Goal: Task Accomplishment & Management: Use online tool/utility

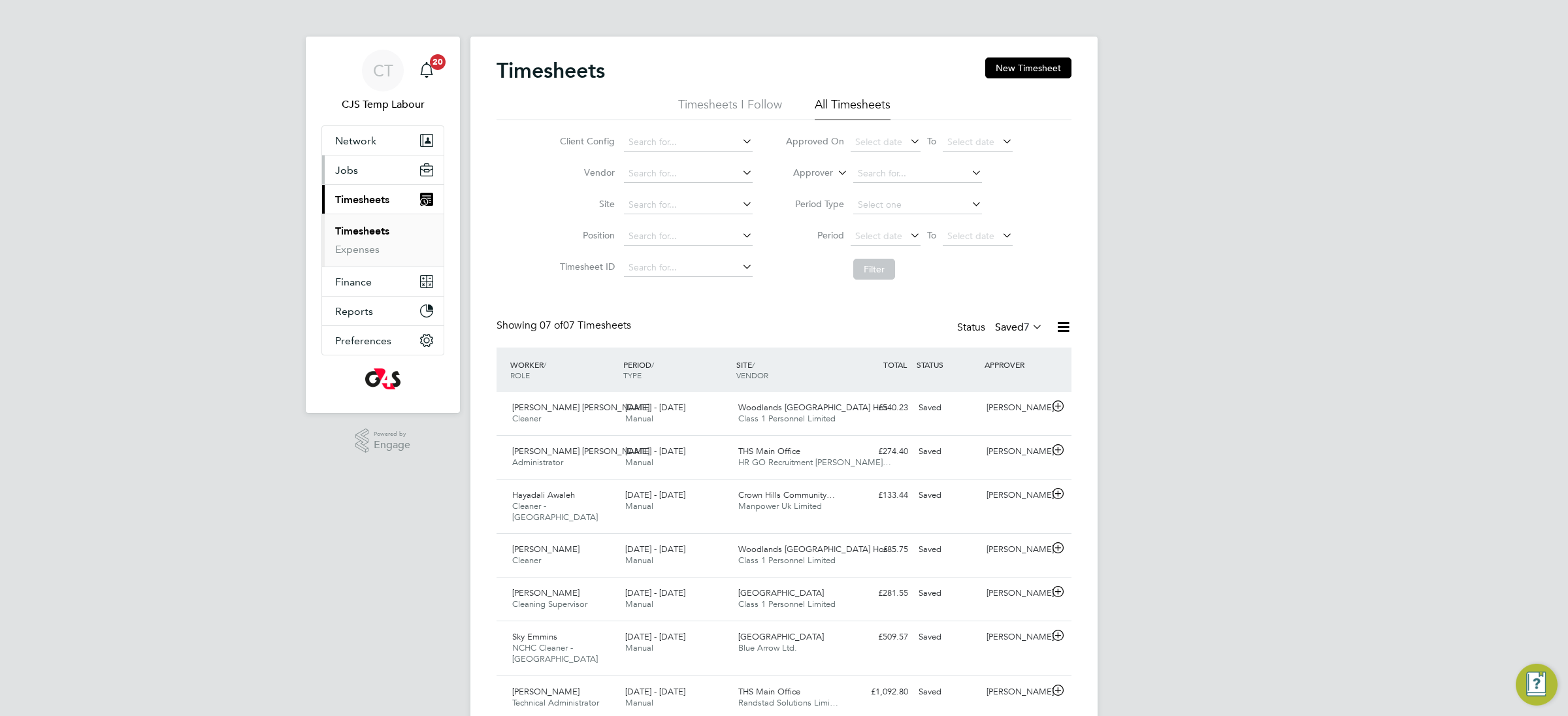
drag, startPoint x: 358, startPoint y: 168, endPoint x: 358, endPoint y: 180, distance: 12.0
click at [358, 170] on button "Jobs" at bounding box center [383, 170] width 121 height 29
click at [364, 245] on link "Placements" at bounding box center [362, 237] width 54 height 12
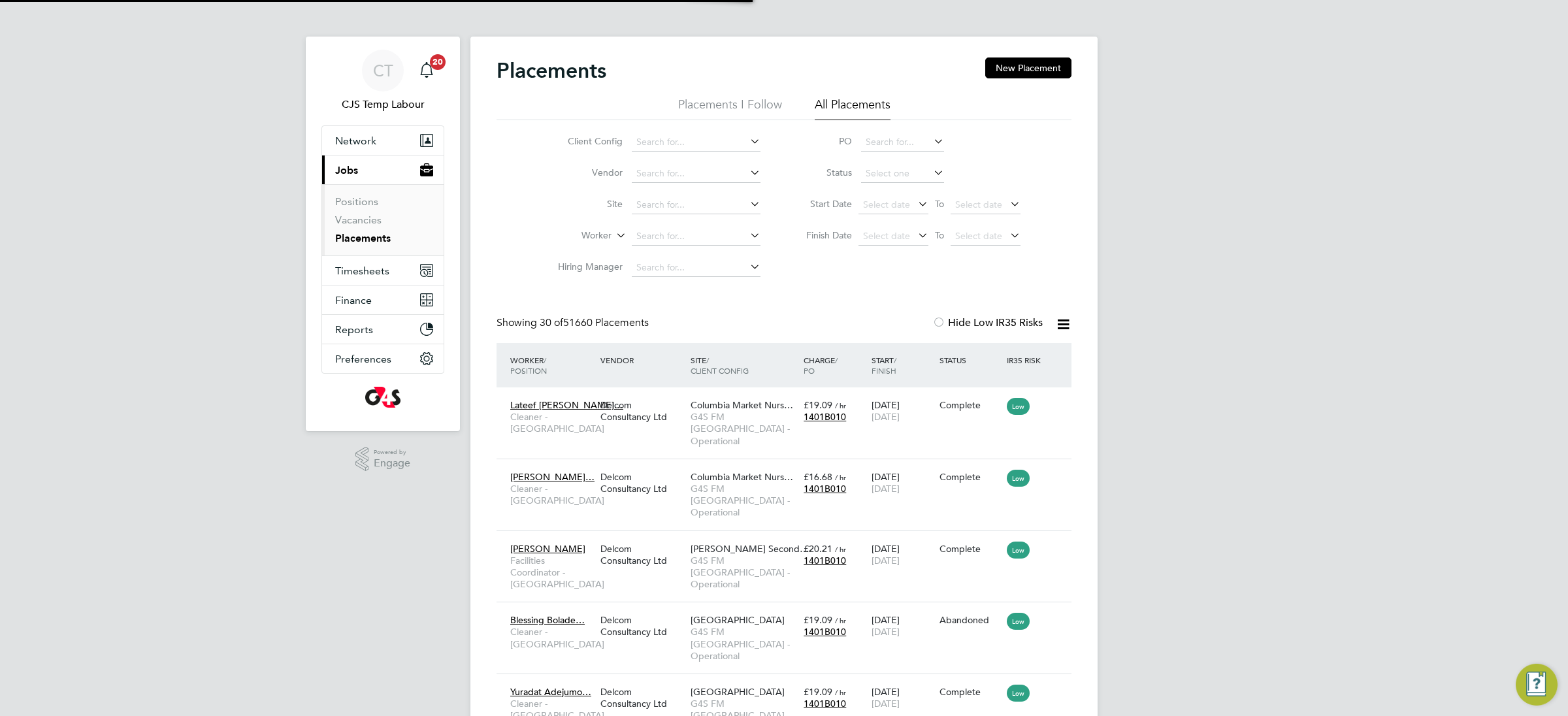
scroll to position [49, 113]
click at [888, 176] on input at bounding box center [902, 173] width 83 height 19
click at [888, 194] on li "Active" at bounding box center [903, 192] width 84 height 17
type input "Active"
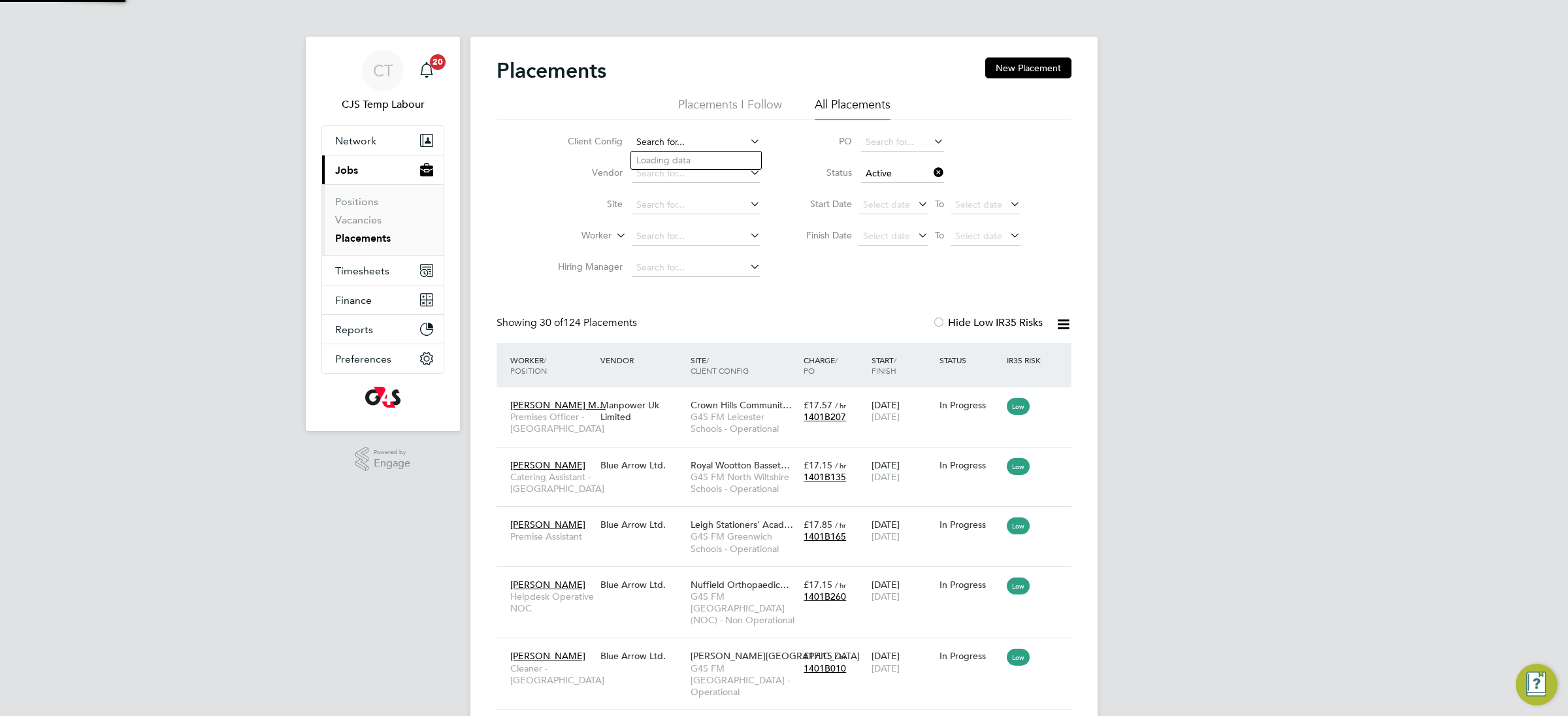
click at [673, 143] on input at bounding box center [696, 143] width 129 height 19
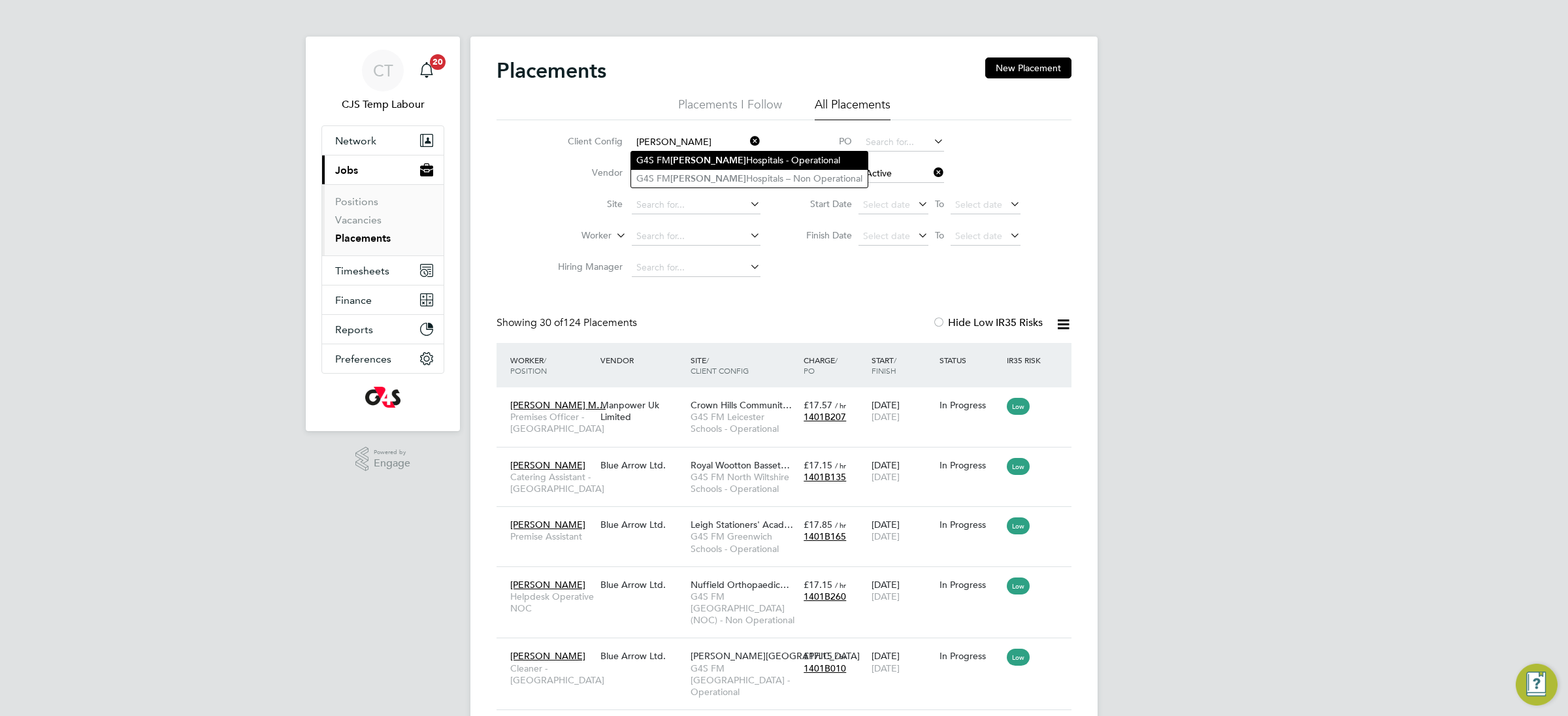
click at [697, 160] on b "[PERSON_NAME]" at bounding box center [709, 160] width 76 height 11
type input "G4S [PERSON_NAME][GEOGRAPHIC_DATA] - Operational"
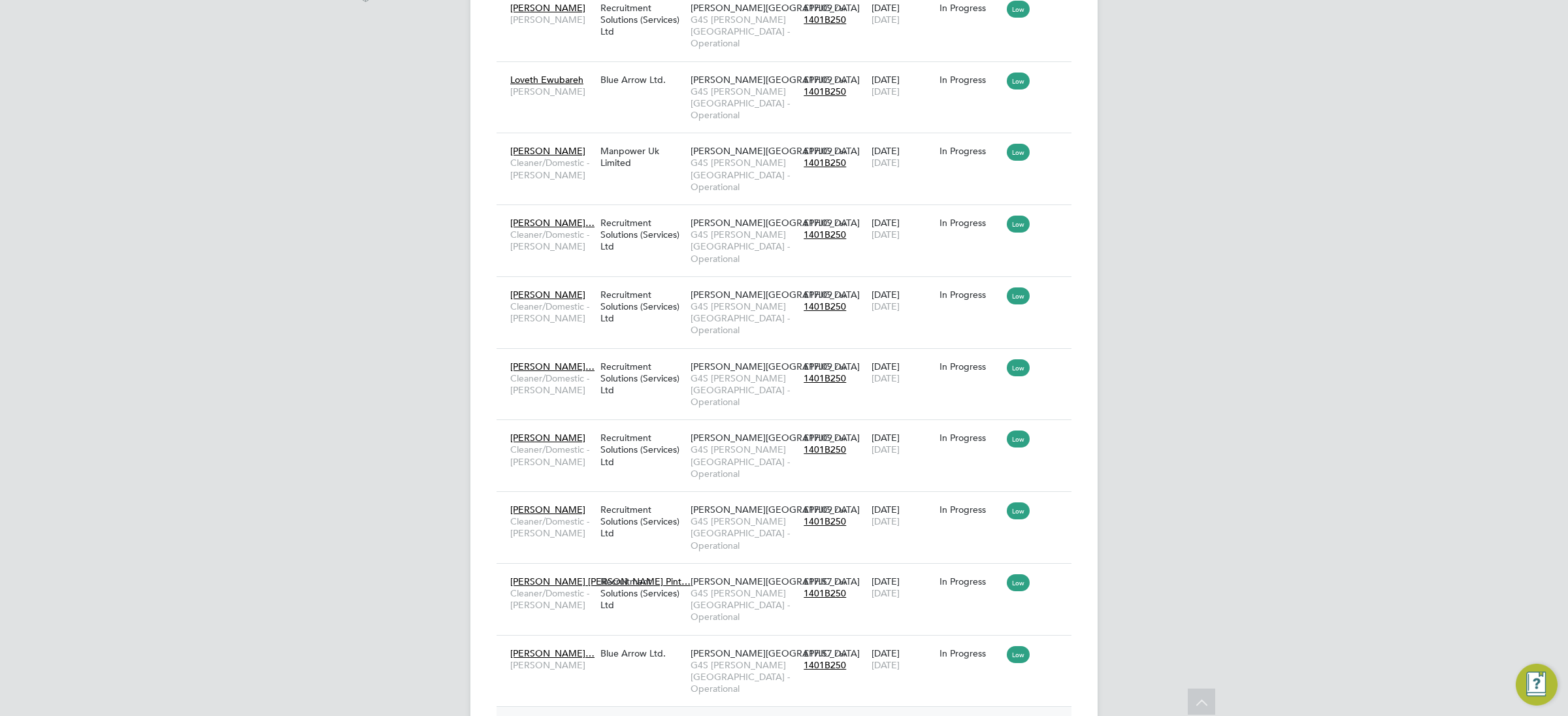
scroll to position [475, 0]
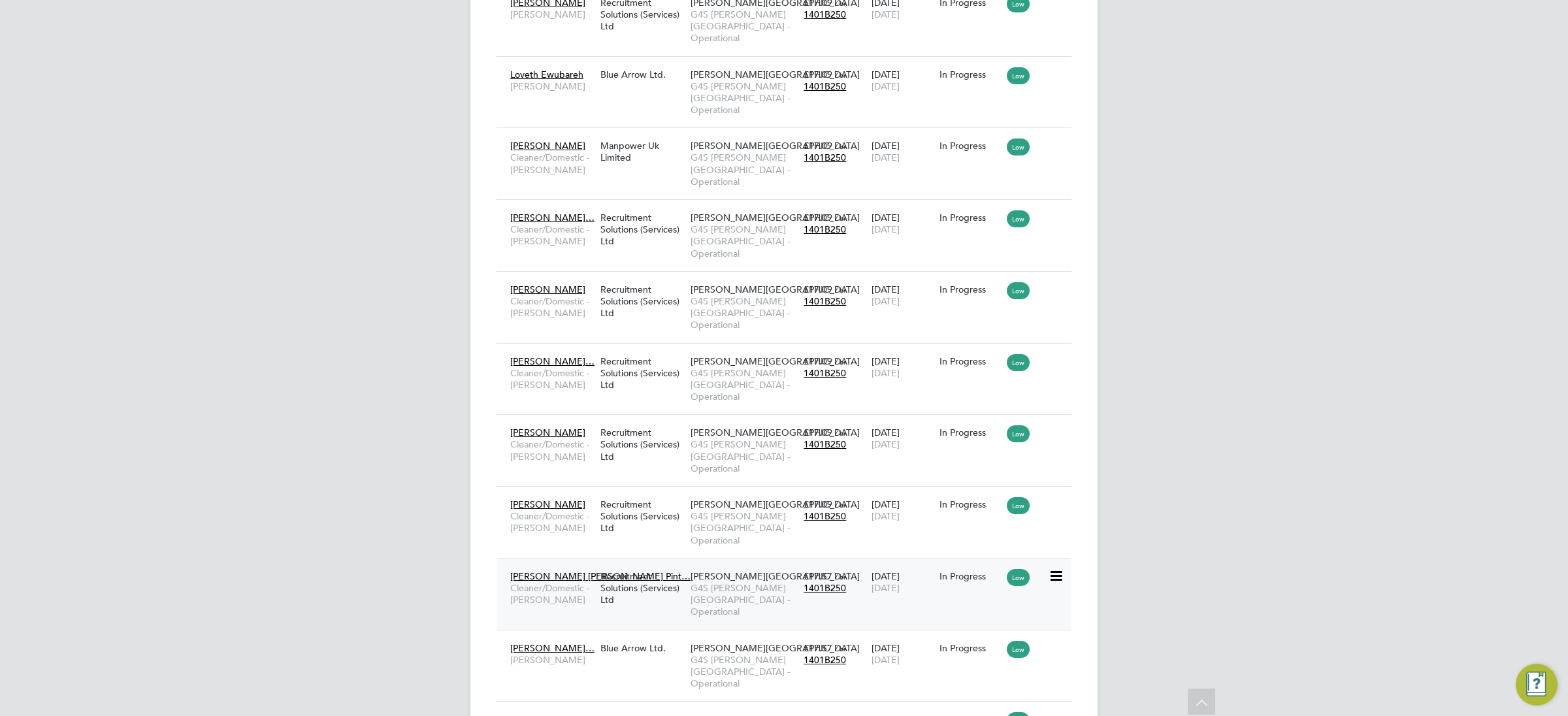
click at [686, 564] on div "Recruitment Solutions (Services) Ltd" at bounding box center [641, 588] width 90 height 49
click at [612, 349] on div "Recruitment Solutions (Services) Ltd" at bounding box center [641, 373] width 90 height 49
